Goal: Navigation & Orientation: Find specific page/section

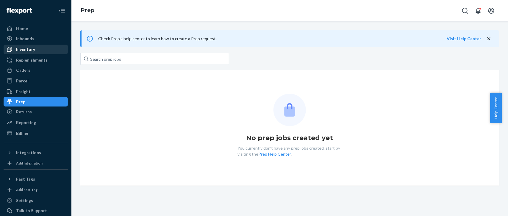
click at [22, 49] on div "Inventory" at bounding box center [25, 49] width 19 height 6
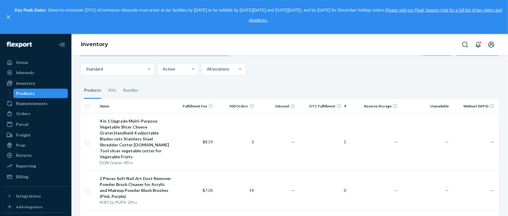
scroll to position [12, 0]
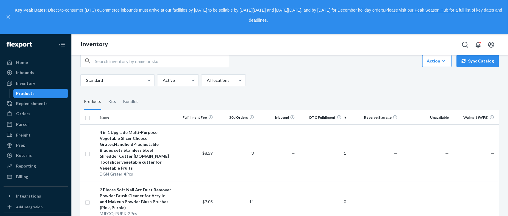
click at [340, 117] on th "DTC Fulfillment" at bounding box center [322, 117] width 51 height 14
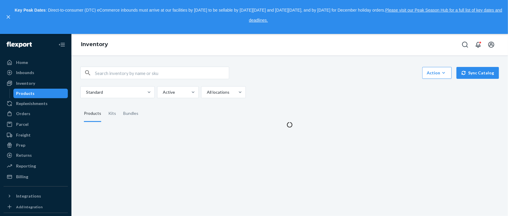
scroll to position [0, 0]
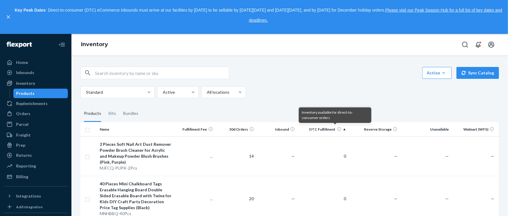
click at [338, 129] on th "DTC Fulfillment" at bounding box center [322, 129] width 51 height 14
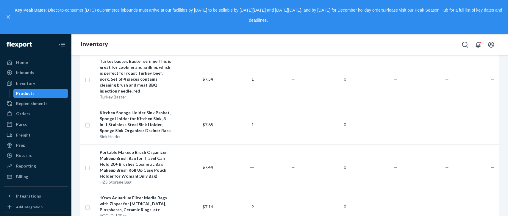
scroll to position [4405, 0]
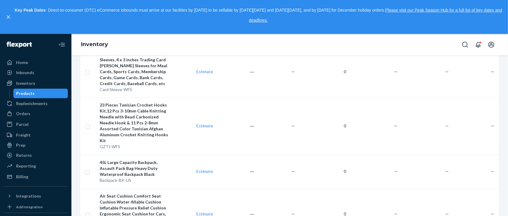
scroll to position [4548, 0]
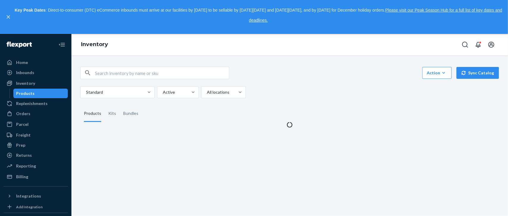
scroll to position [0, 0]
